Goal: Feedback & Contribution: Leave review/rating

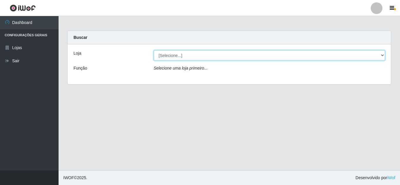
click at [171, 54] on select "[Selecione...] Rede Compras Supermercados - LOJA 5" at bounding box center [270, 55] width 232 height 10
select select "397"
click at [154, 50] on select "[Selecione...] Rede Compras Supermercados - LOJA 5" at bounding box center [270, 55] width 232 height 10
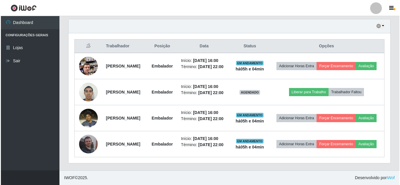
scroll to position [234, 0]
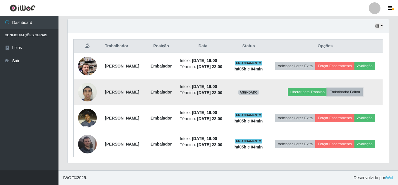
click at [363, 88] on button "Trabalhador Faltou" at bounding box center [345, 92] width 35 height 8
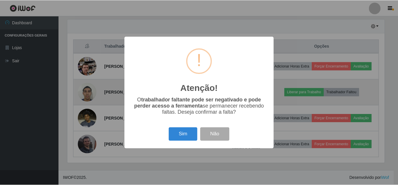
scroll to position [121, 319]
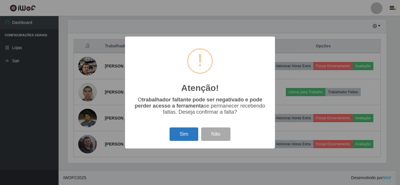
click at [186, 135] on button "Sim" at bounding box center [184, 135] width 28 height 14
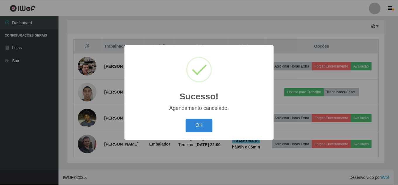
scroll to position [209, 0]
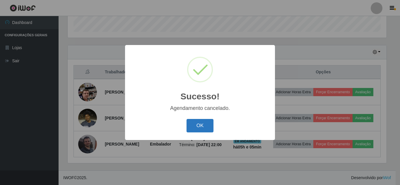
click at [204, 126] on button "OK" at bounding box center [199, 126] width 27 height 14
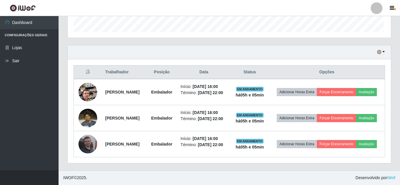
scroll to position [121, 322]
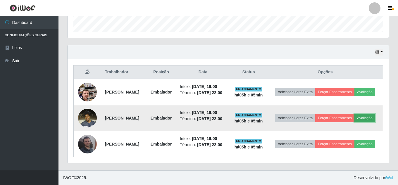
click at [355, 114] on button "Avaliação" at bounding box center [365, 118] width 21 height 8
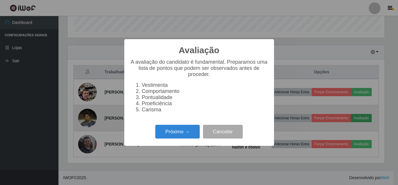
scroll to position [121, 319]
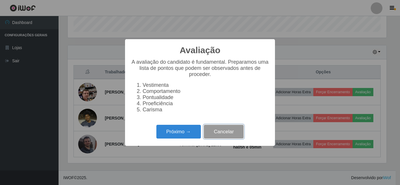
click at [213, 135] on button "Cancelar" at bounding box center [224, 132] width 40 height 14
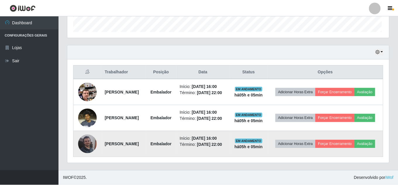
scroll to position [121, 322]
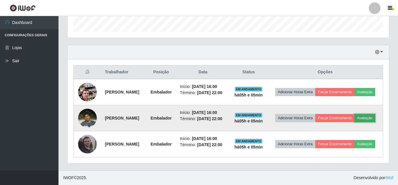
click at [355, 114] on button "Avaliação" at bounding box center [365, 118] width 21 height 8
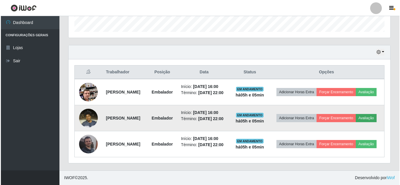
scroll to position [121, 319]
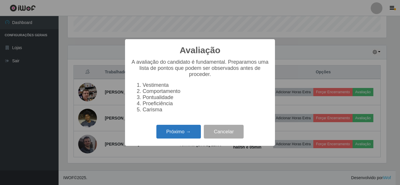
click at [193, 134] on button "Próximo →" at bounding box center [178, 132] width 44 height 14
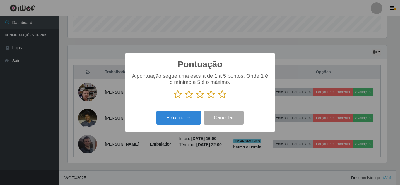
click at [179, 97] on icon at bounding box center [178, 94] width 8 height 9
click at [174, 99] on input "radio" at bounding box center [174, 99] width 0 height 0
click at [186, 121] on button "Próximo →" at bounding box center [178, 118] width 44 height 14
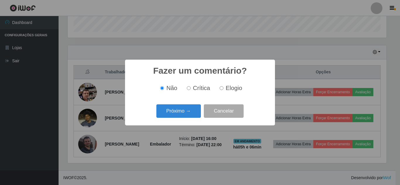
click at [194, 87] on span "Crítica" at bounding box center [201, 88] width 17 height 6
click at [191, 87] on input "Crítica" at bounding box center [189, 88] width 4 height 4
radio input "true"
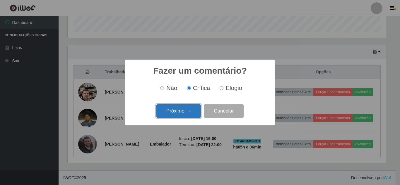
click at [192, 113] on button "Próximo →" at bounding box center [178, 112] width 44 height 14
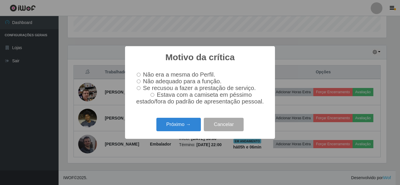
click at [137, 81] on input "Não adequado para a função." at bounding box center [139, 82] width 4 height 4
radio input "true"
click at [189, 129] on button "Próximo →" at bounding box center [178, 125] width 44 height 14
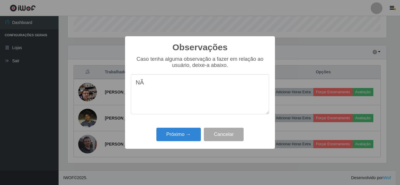
type textarea "N"
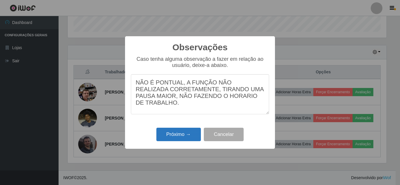
type textarea "NÃO É PONTUAL, A FUNÇÃO NÃO REALIZADA CORRETAMENTE, TIRANDO UMA PAUSA MAIOR, NÃ…"
click at [174, 133] on button "Próximo →" at bounding box center [178, 135] width 44 height 14
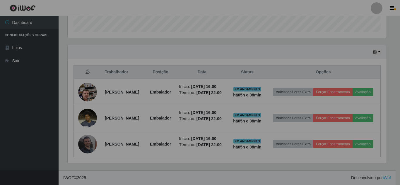
scroll to position [121, 322]
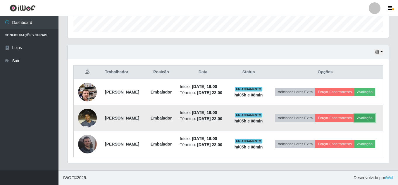
click at [355, 114] on button "Avaliação" at bounding box center [365, 118] width 21 height 8
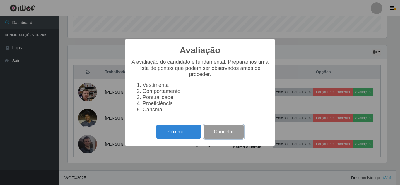
click at [238, 133] on button "Cancelar" at bounding box center [224, 132] width 40 height 14
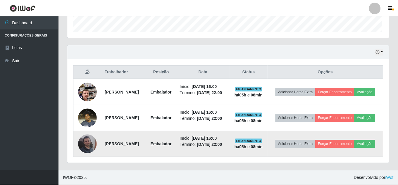
scroll to position [121, 322]
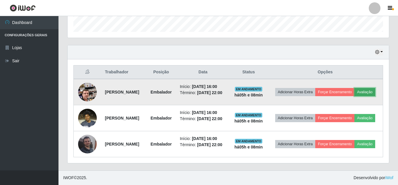
click at [355, 88] on button "Avaliação" at bounding box center [365, 92] width 21 height 8
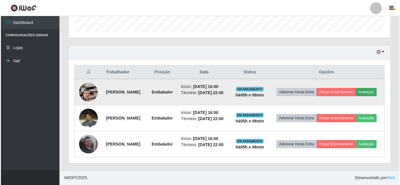
scroll to position [121, 319]
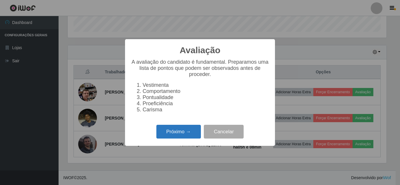
click at [177, 135] on button "Próximo →" at bounding box center [178, 132] width 44 height 14
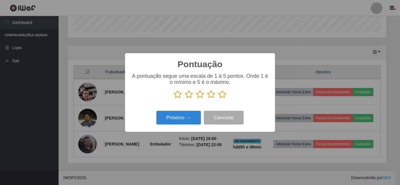
scroll to position [292641, 292444]
click at [222, 97] on icon at bounding box center [222, 94] width 8 height 9
click at [218, 99] on input "radio" at bounding box center [218, 99] width 0 height 0
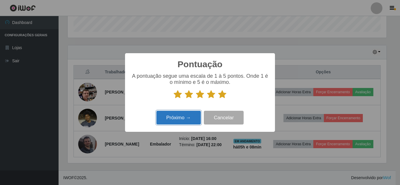
click at [191, 119] on button "Próximo →" at bounding box center [178, 118] width 44 height 14
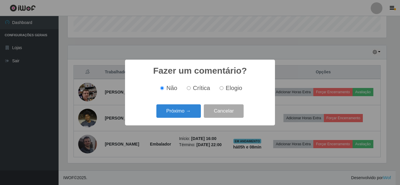
click at [221, 89] on input "Elogio" at bounding box center [222, 88] width 4 height 4
radio input "true"
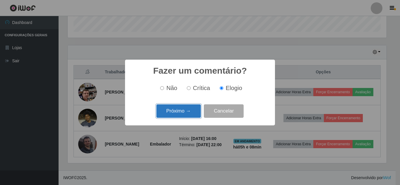
click at [185, 112] on button "Próximo →" at bounding box center [178, 112] width 44 height 14
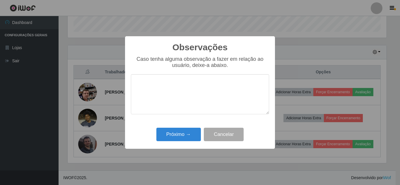
click at [179, 98] on textarea at bounding box center [200, 94] width 138 height 40
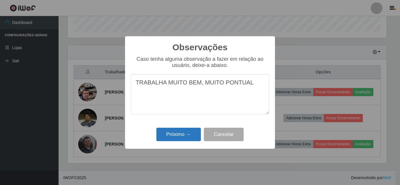
type textarea "TRABALHA MUITO BEM, MUITO PONTUAL"
click at [190, 139] on button "Próximo →" at bounding box center [178, 135] width 44 height 14
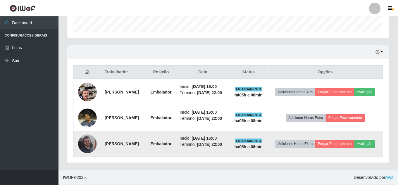
scroll to position [121, 322]
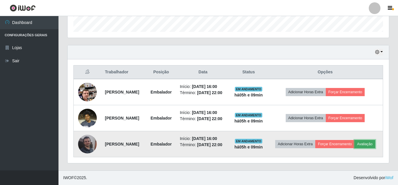
click at [355, 143] on button "Avaliação" at bounding box center [365, 144] width 21 height 8
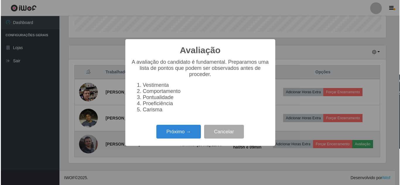
scroll to position [121, 319]
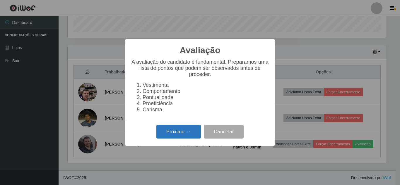
click at [173, 137] on button "Próximo →" at bounding box center [178, 132] width 44 height 14
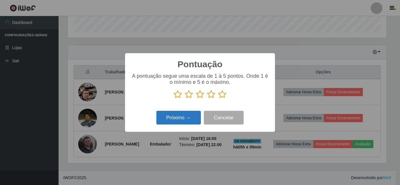
scroll to position [292641, 292444]
click at [211, 95] on icon at bounding box center [211, 94] width 8 height 9
click at [207, 99] on input "radio" at bounding box center [207, 99] width 0 height 0
click at [194, 119] on button "Próximo →" at bounding box center [178, 118] width 44 height 14
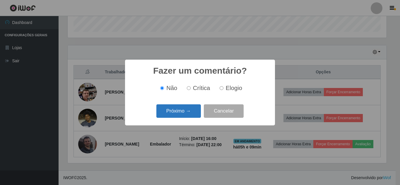
click at [196, 112] on button "Próximo →" at bounding box center [178, 112] width 44 height 14
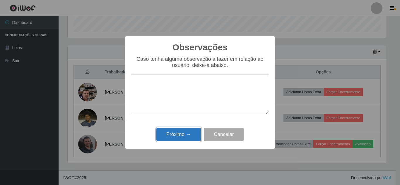
click at [182, 133] on button "Próximo →" at bounding box center [178, 135] width 44 height 14
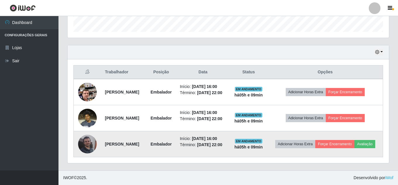
scroll to position [191, 0]
